Goal: Navigation & Orientation: Go to known website

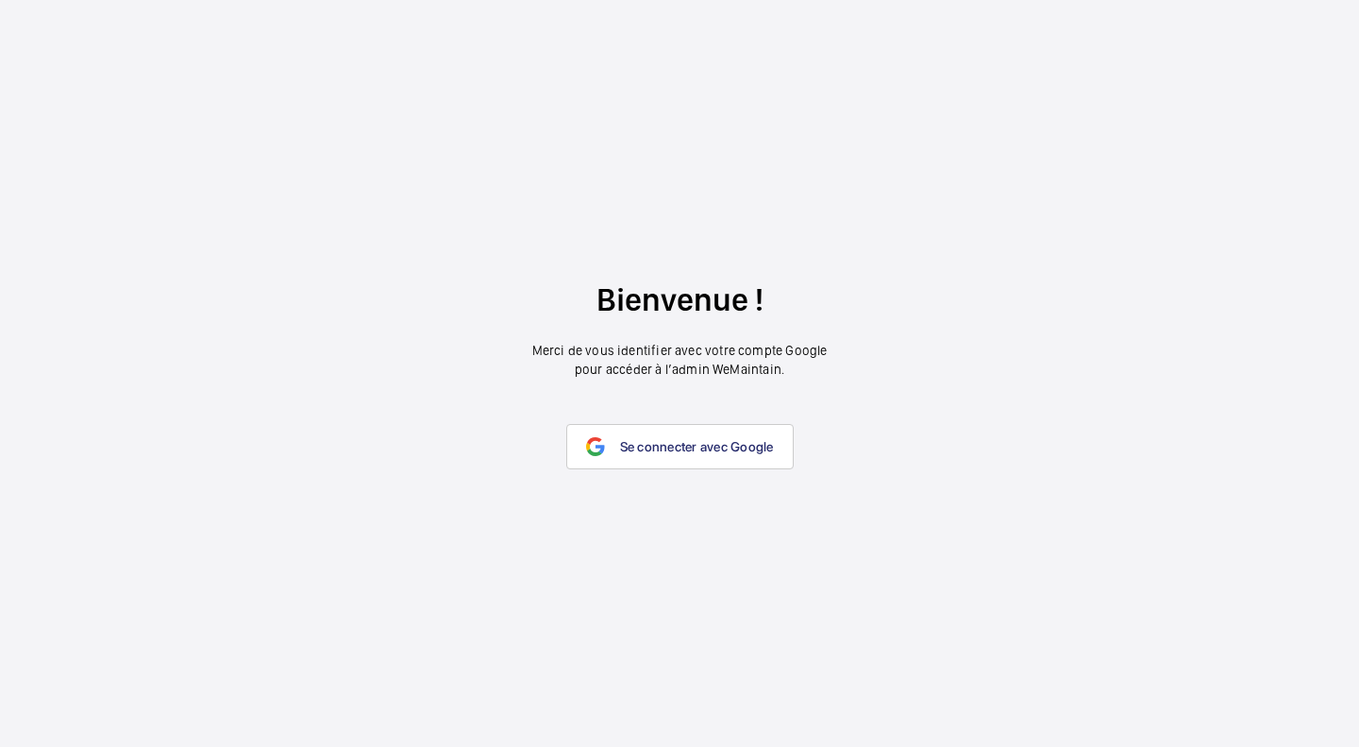
click at [1358, 271] on wm-front-google-login "Bienvenue ! Merci de vous identifier avec votre compte Google pour accéder à l’…" at bounding box center [679, 373] width 1359 height 747
click at [762, 437] on link "Se connecter avec Google" at bounding box center [679, 446] width 227 height 45
